Goal: Information Seeking & Learning: Learn about a topic

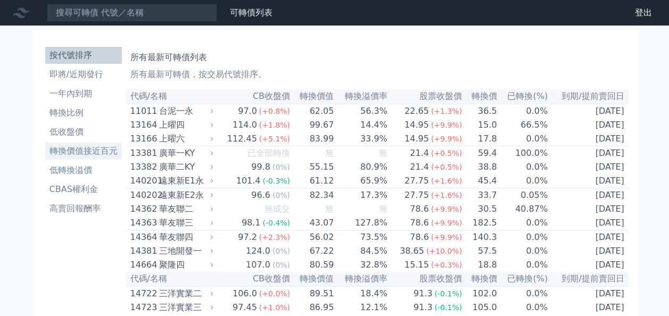
click at [74, 155] on li "轉換價值接近百元" at bounding box center [83, 151] width 77 height 13
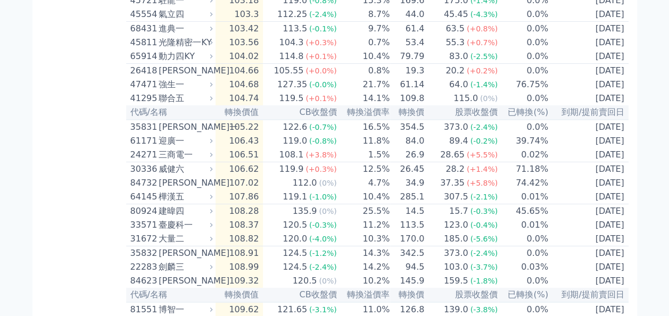
scroll to position [1863, 0]
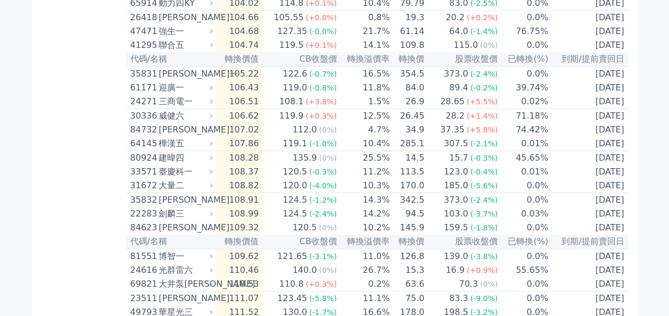
click at [170, 94] on div "迎廣一" at bounding box center [185, 87] width 52 height 13
click at [141, 94] on div "61171" at bounding box center [143, 87] width 26 height 13
click at [298, 94] on div "119.0" at bounding box center [294, 87] width 29 height 13
click at [164, 80] on div "[PERSON_NAME]一" at bounding box center [185, 74] width 52 height 13
click at [184, 94] on div "迎廣一" at bounding box center [185, 87] width 52 height 13
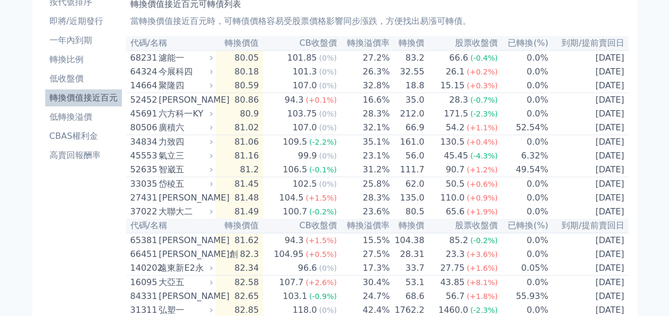
scroll to position [0, 0]
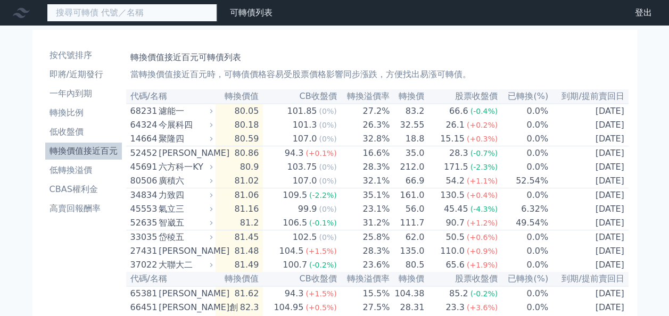
click at [131, 14] on input at bounding box center [132, 13] width 170 height 18
type input "61171"
click at [154, 16] on input at bounding box center [132, 13] width 170 height 18
type input "61171"
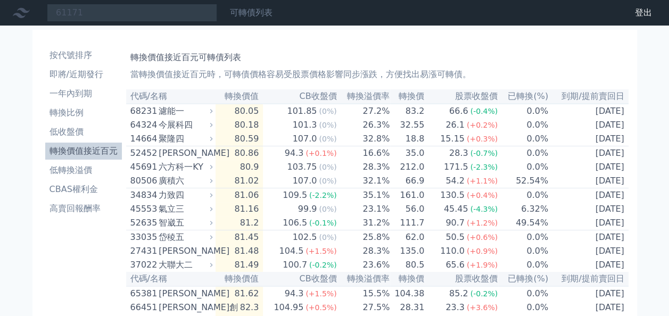
click at [265, 7] on link "可轉債列表" at bounding box center [251, 12] width 43 height 10
click at [88, 152] on li "轉換價值接近百元" at bounding box center [83, 151] width 77 height 13
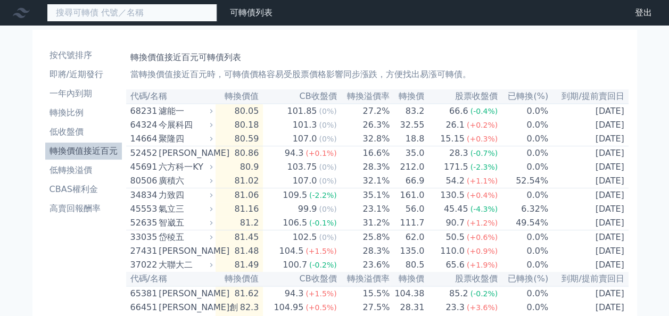
click at [159, 8] on input at bounding box center [132, 13] width 170 height 18
type input "61171"
click at [95, 15] on input "61171" at bounding box center [132, 13] width 170 height 18
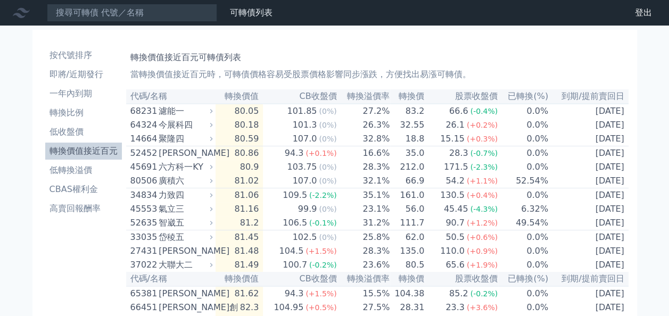
click at [170, 112] on div "濾能一" at bounding box center [185, 111] width 52 height 13
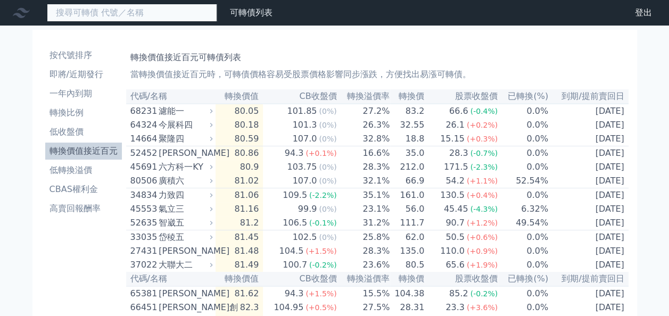
click at [111, 9] on input at bounding box center [132, 13] width 170 height 18
type input "61171"
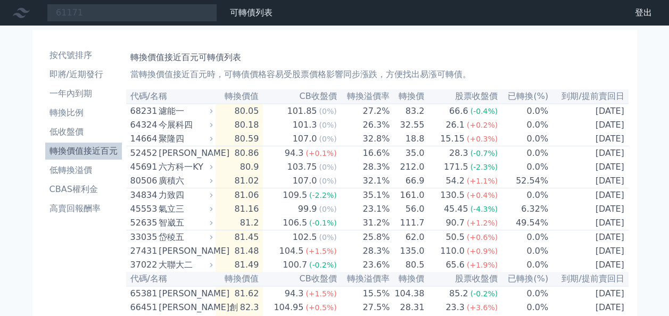
click at [178, 187] on div "廣積六" at bounding box center [185, 181] width 52 height 13
click at [84, 171] on li "低轉換溢價" at bounding box center [83, 170] width 77 height 13
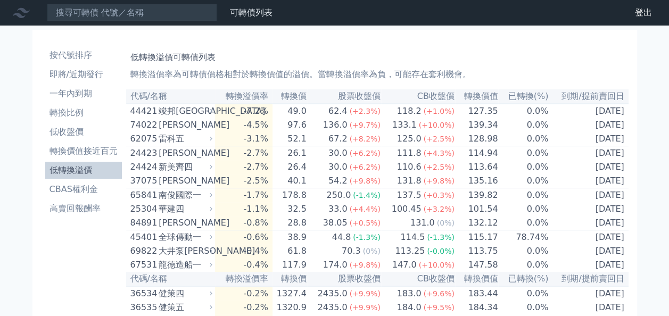
click at [180, 171] on div "新美齊四" at bounding box center [185, 167] width 52 height 13
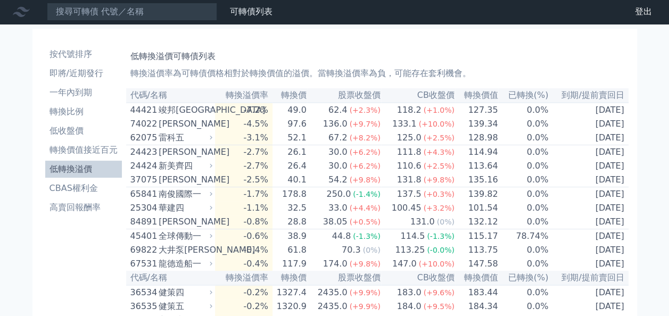
scroll to position [21, 0]
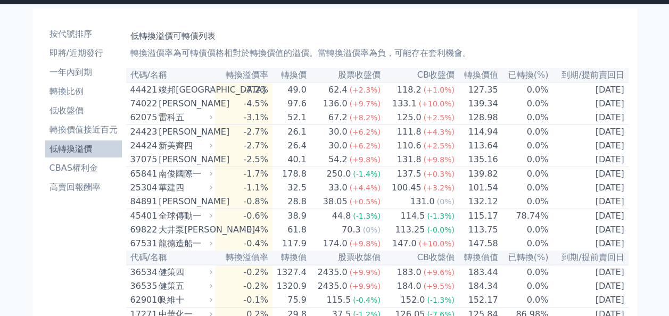
click at [361, 150] on span "(+6.2%)" at bounding box center [364, 146] width 31 height 9
click at [92, 173] on li "CBAS權利金" at bounding box center [83, 168] width 77 height 13
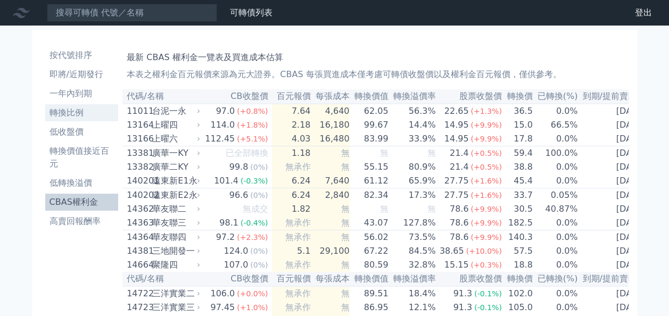
click at [82, 115] on li "轉換比例" at bounding box center [81, 112] width 73 height 13
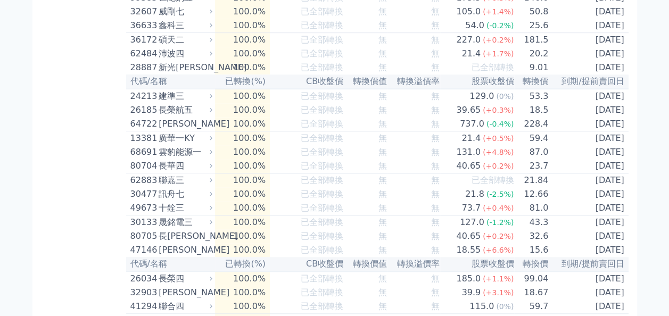
scroll to position [266, 0]
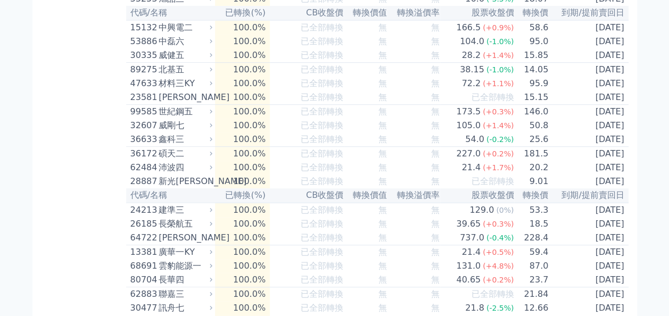
click at [162, 104] on div "[PERSON_NAME]" at bounding box center [185, 97] width 52 height 13
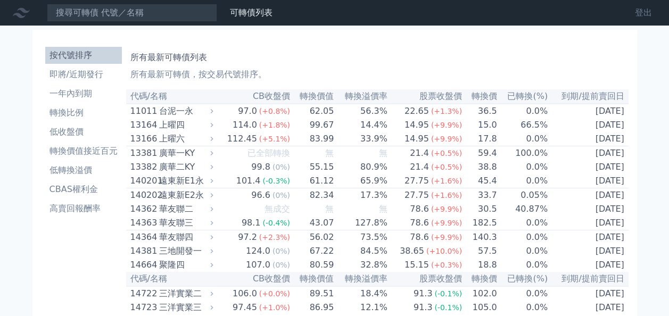
click at [644, 11] on link "登出" at bounding box center [643, 12] width 34 height 17
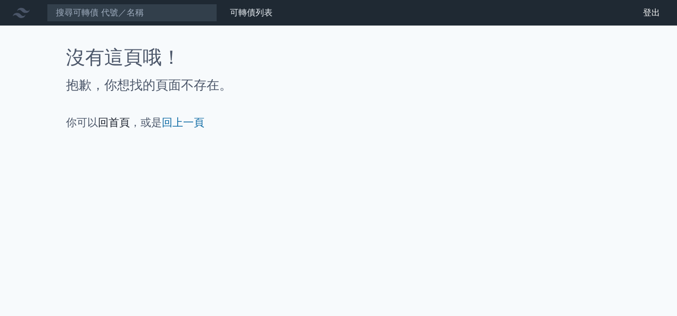
click at [117, 120] on link "回首頁" at bounding box center [114, 122] width 32 height 13
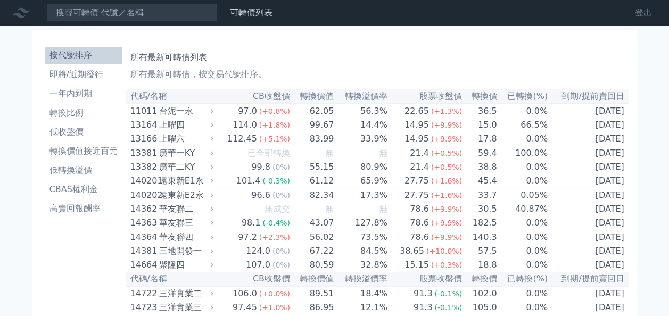
click at [650, 10] on link "登出" at bounding box center [643, 12] width 34 height 17
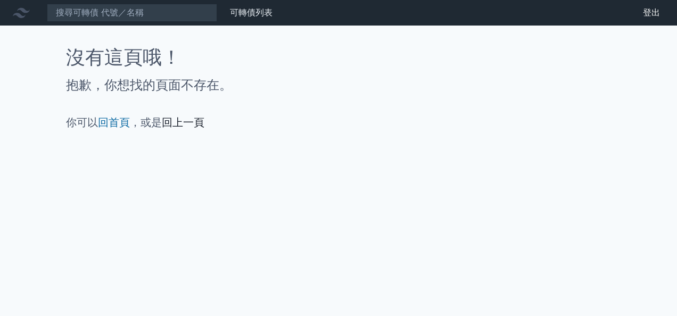
click at [189, 126] on link "回上一頁" at bounding box center [183, 122] width 43 height 13
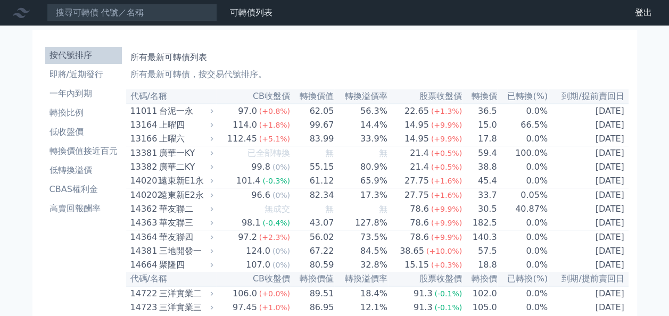
click at [384, 143] on td "33.9%" at bounding box center [360, 139] width 53 height 14
